Goal: Transaction & Acquisition: Purchase product/service

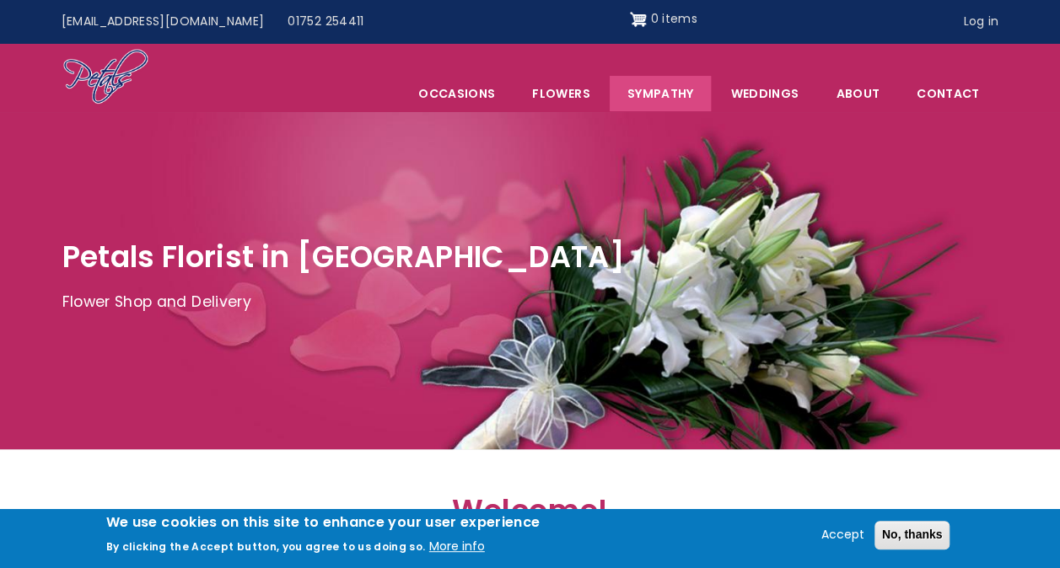
click at [669, 93] on link "Sympathy" at bounding box center [660, 93] width 102 height 35
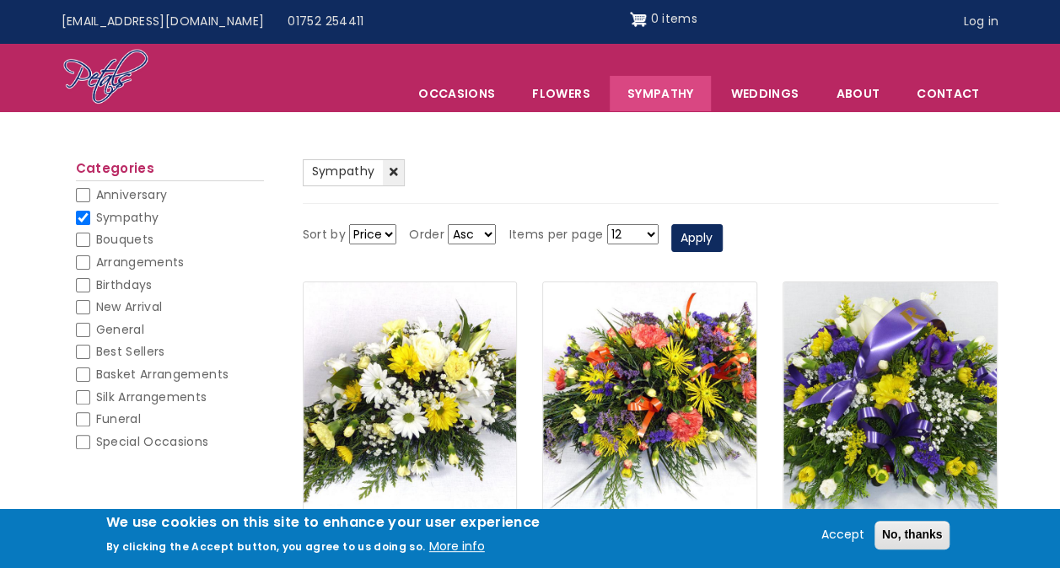
click at [79, 237] on input "Bouquets" at bounding box center [83, 240] width 14 height 14
checkbox input "false"
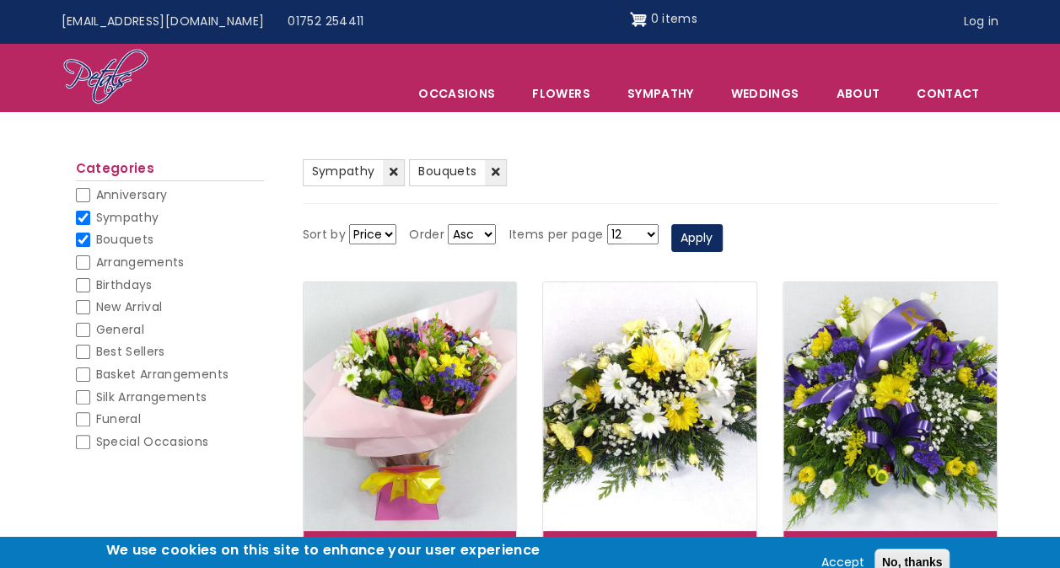
click at [79, 212] on input "Sympathy" at bounding box center [83, 218] width 14 height 14
checkbox input "false"
